Goal: Task Accomplishment & Management: Manage account settings

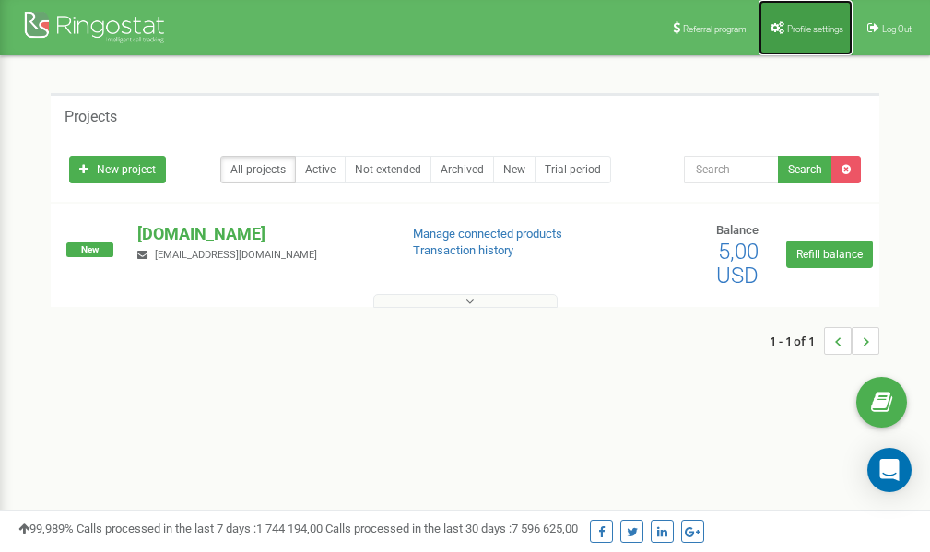
click at [790, 24] on span "Profile settings" at bounding box center [815, 29] width 56 height 10
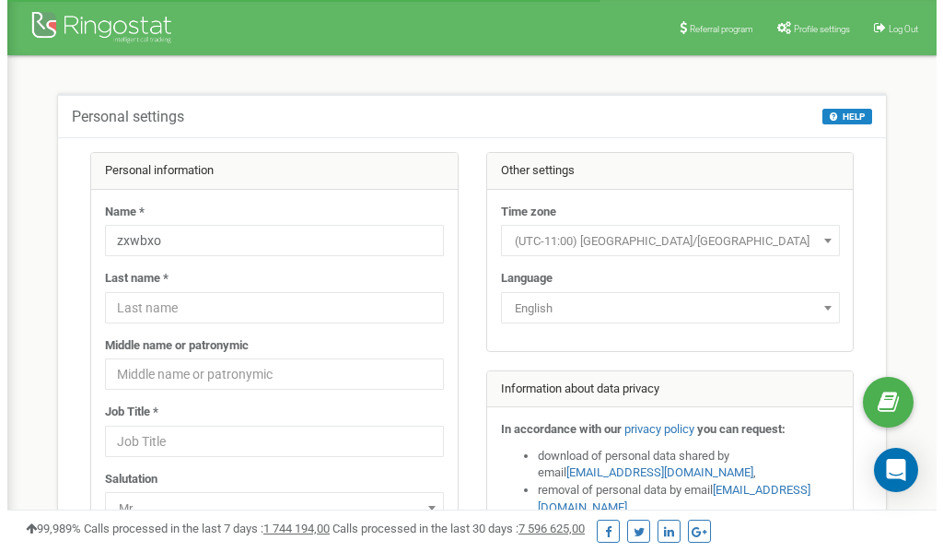
scroll to position [92, 0]
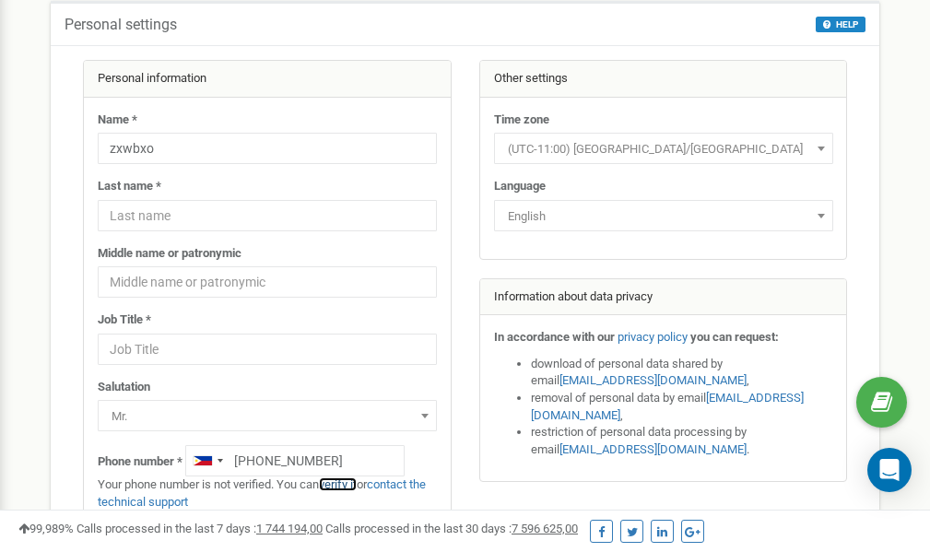
click at [353, 483] on link "verify it" at bounding box center [338, 484] width 38 height 14
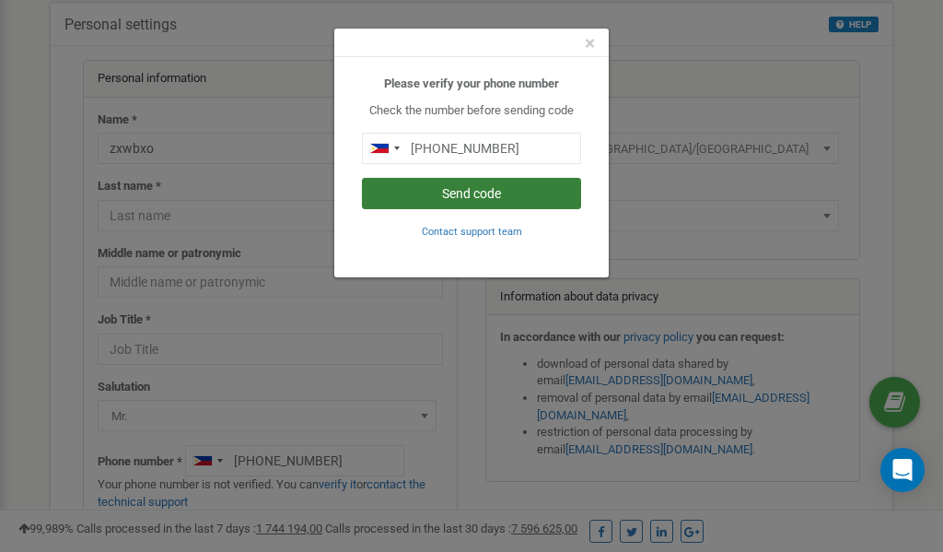
click at [441, 197] on button "Send code" at bounding box center [471, 193] width 219 height 31
